Goal: Information Seeking & Learning: Learn about a topic

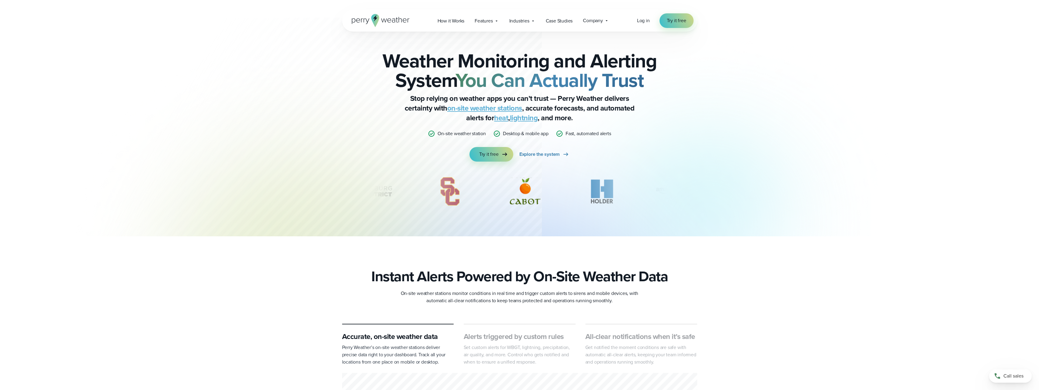
click at [365, 18] on icon at bounding box center [381, 20] width 58 height 13
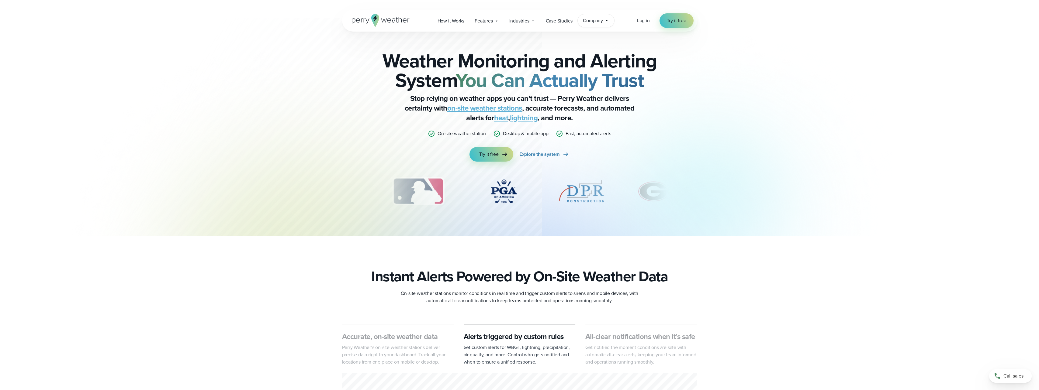
click at [598, 23] on span "Company" at bounding box center [593, 20] width 20 height 7
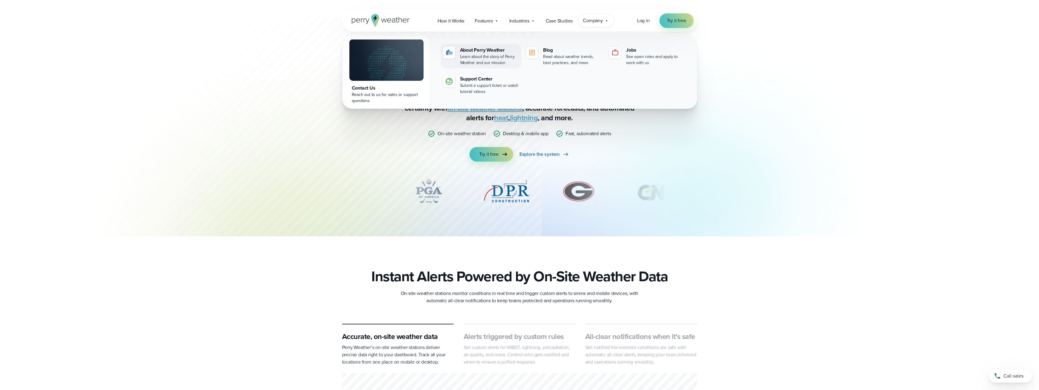
click at [482, 50] on div "About Perry Weather" at bounding box center [489, 50] width 59 height 7
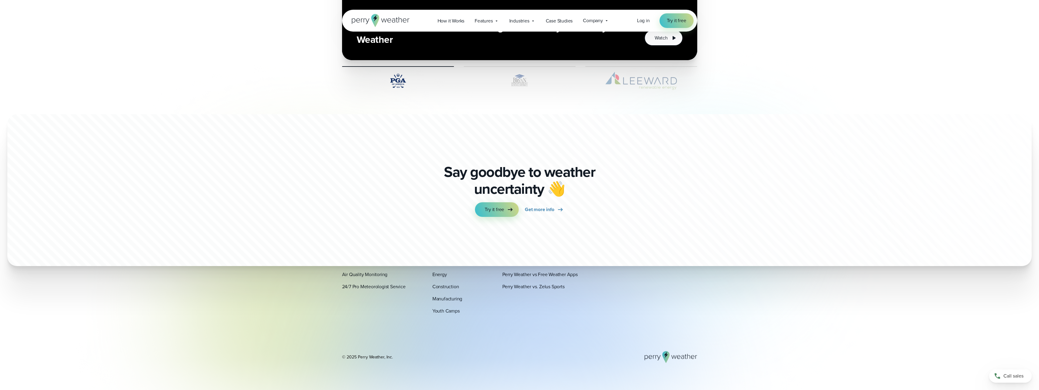
scroll to position [1602, 0]
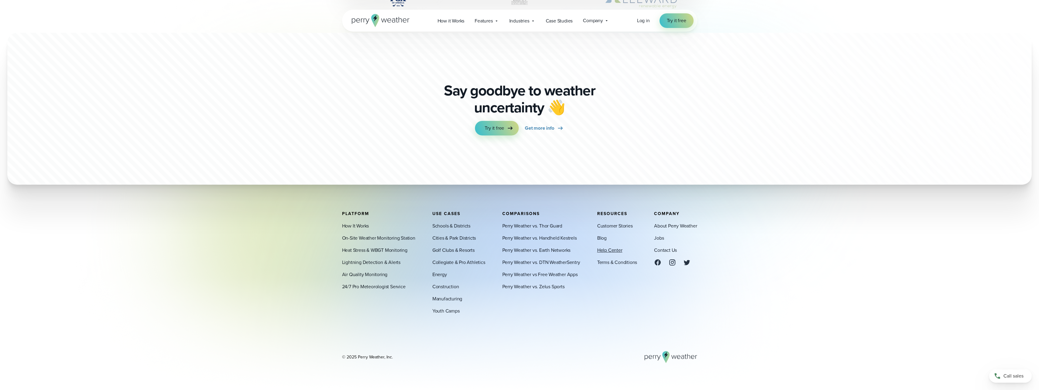
click at [609, 252] on link "Help Center" at bounding box center [609, 250] width 25 height 7
